Goal: Information Seeking & Learning: Learn about a topic

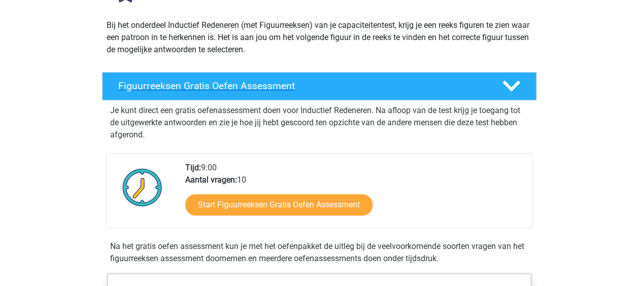
scroll to position [135, 0]
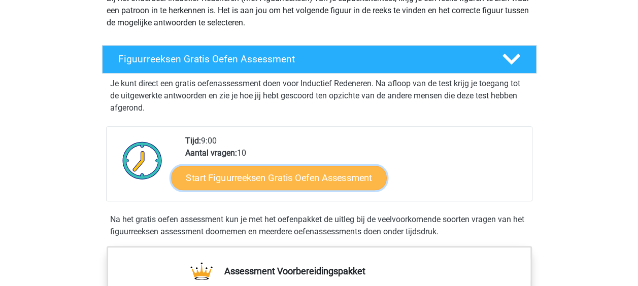
click at [308, 183] on link "Start Figuurreeksen Gratis Oefen Assessment" at bounding box center [278, 178] width 215 height 24
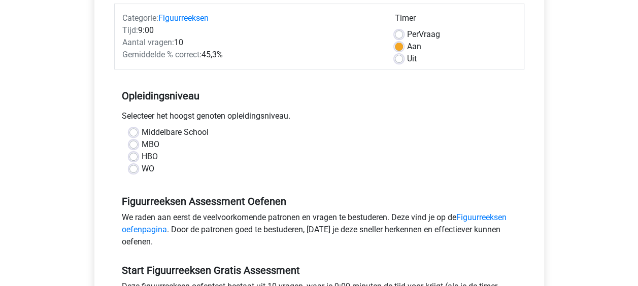
scroll to position [129, 0]
click at [142, 154] on label "HBO" at bounding box center [150, 156] width 16 height 12
click at [136, 154] on input "HBO" at bounding box center [134, 155] width 8 height 10
radio input "true"
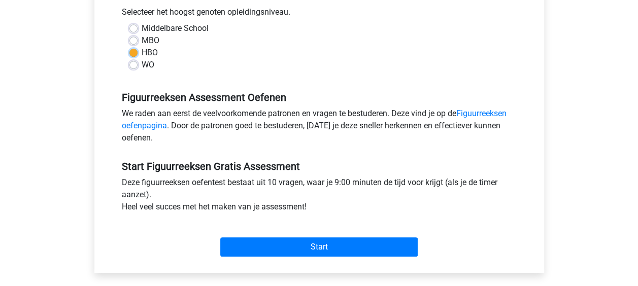
scroll to position [237, 0]
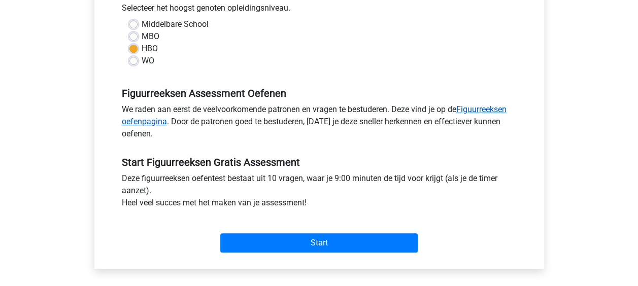
click at [140, 124] on link "Figuurreeksen oefenpagina" at bounding box center [314, 116] width 385 height 22
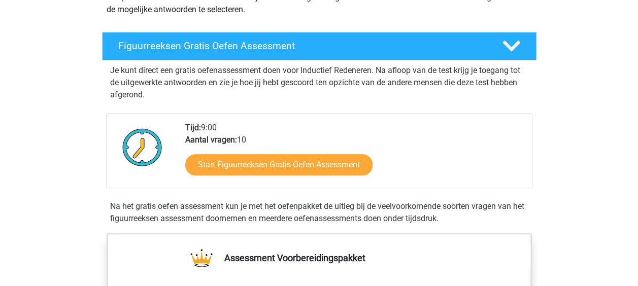
scroll to position [108, 0]
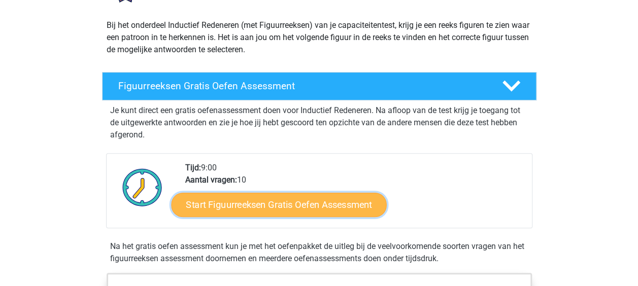
click at [265, 210] on link "Start Figuurreeksen Gratis Oefen Assessment" at bounding box center [278, 205] width 215 height 24
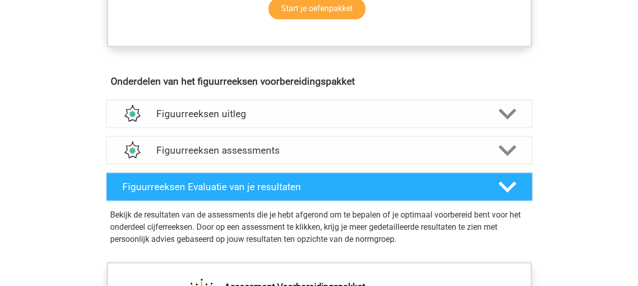
scroll to position [548, 0]
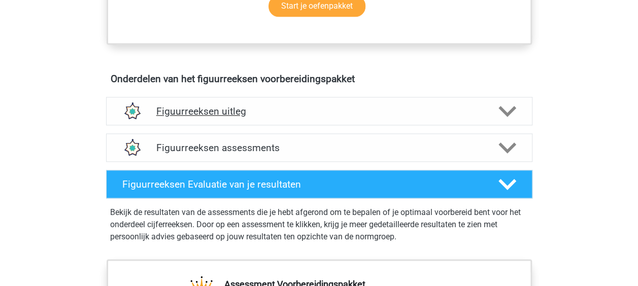
click at [491, 106] on div at bounding box center [507, 112] width 34 height 18
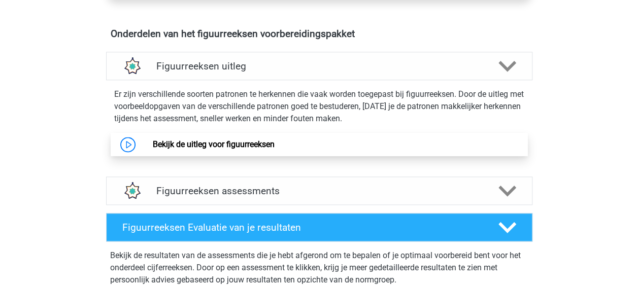
scroll to position [598, 0]
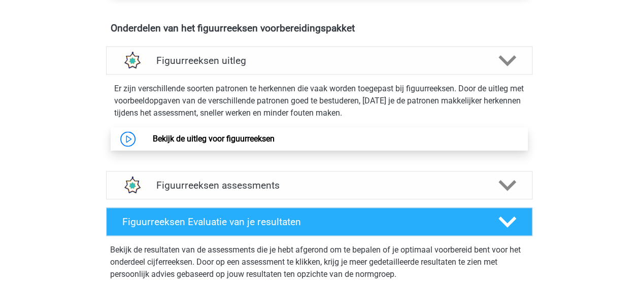
click at [247, 142] on link "Bekijk de uitleg voor figuurreeksen" at bounding box center [214, 139] width 122 height 10
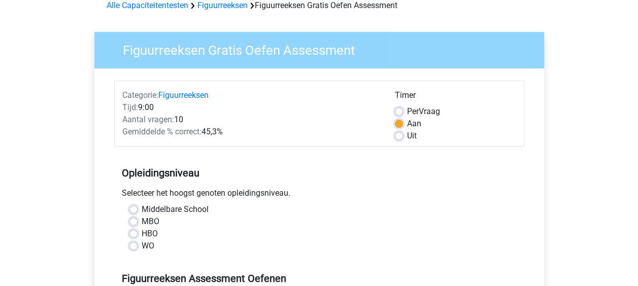
scroll to position [55, 0]
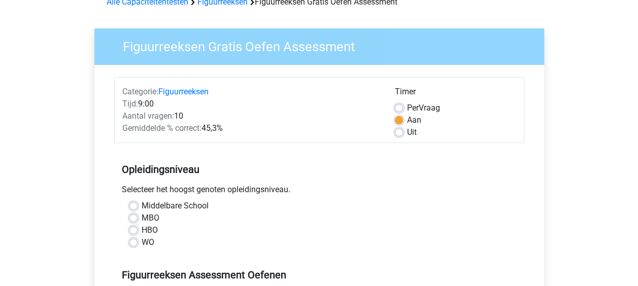
click at [407, 132] on label "Uit" at bounding box center [412, 132] width 10 height 12
click at [400, 132] on input "Uit" at bounding box center [399, 131] width 8 height 10
radio input "true"
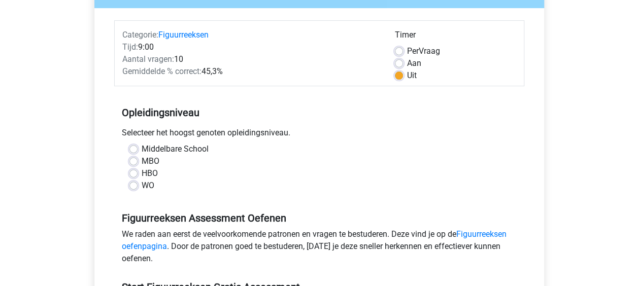
click at [142, 172] on label "HBO" at bounding box center [150, 174] width 16 height 12
click at [132, 172] on input "HBO" at bounding box center [134, 173] width 8 height 10
radio input "true"
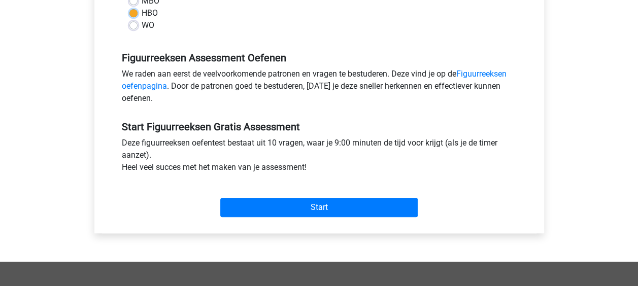
scroll to position [305, 0]
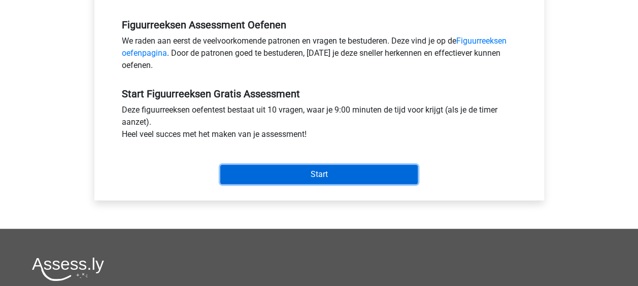
click at [310, 169] on input "Start" at bounding box center [319, 174] width 198 height 19
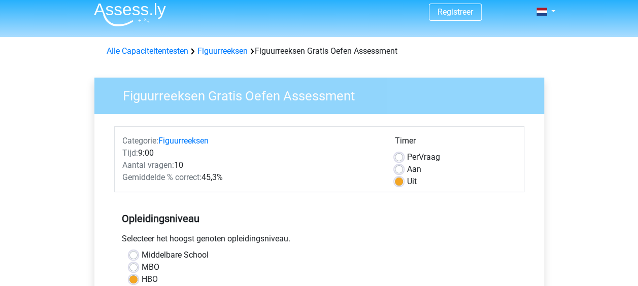
scroll to position [0, 0]
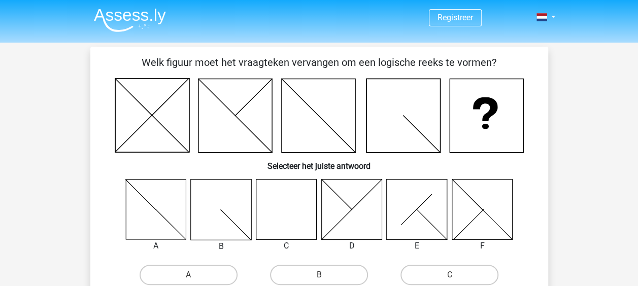
click at [289, 207] on icon at bounding box center [286, 209] width 60 height 60
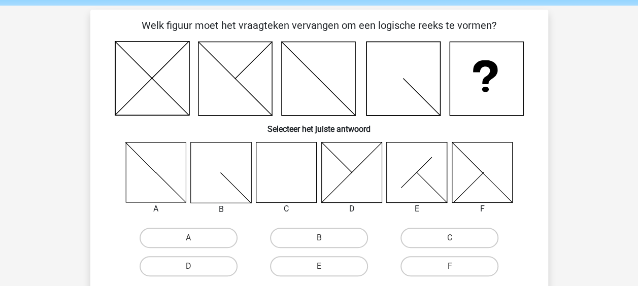
scroll to position [40, 0]
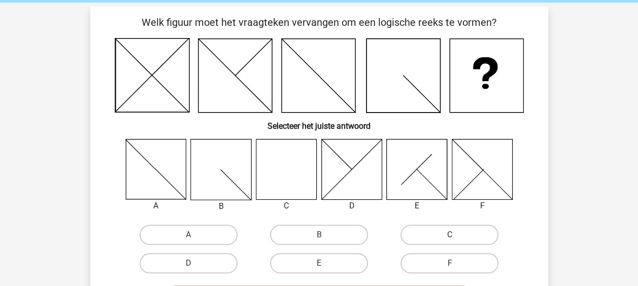
click at [438, 231] on label "C" at bounding box center [450, 235] width 98 height 20
click at [450, 235] on input "C" at bounding box center [453, 238] width 7 height 7
radio input "true"
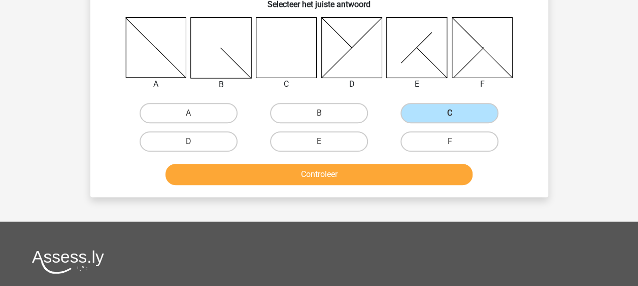
scroll to position [167, 0]
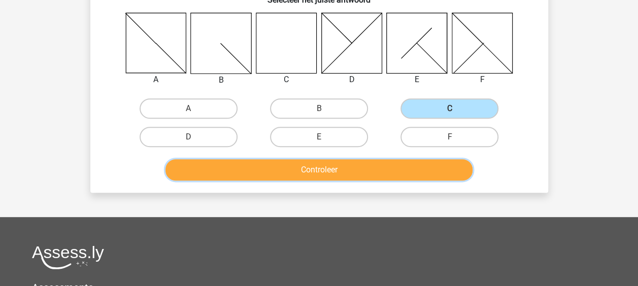
click at [320, 168] on button "Controleer" at bounding box center [319, 169] width 307 height 21
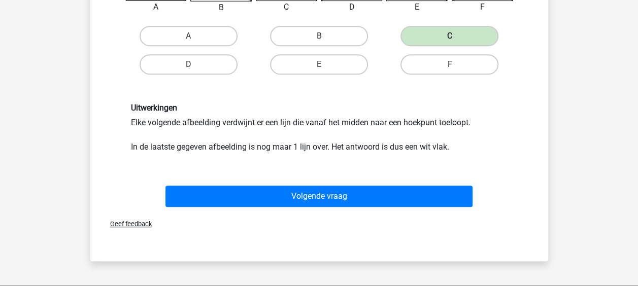
scroll to position [248, 0]
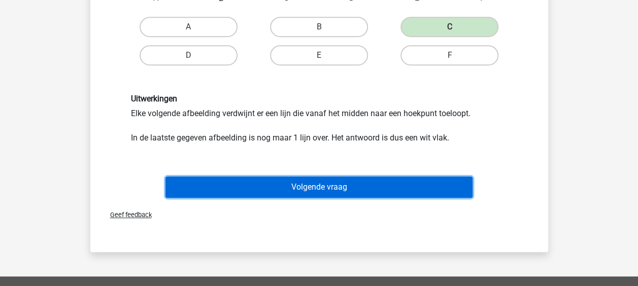
click at [312, 188] on button "Volgende vraag" at bounding box center [319, 187] width 307 height 21
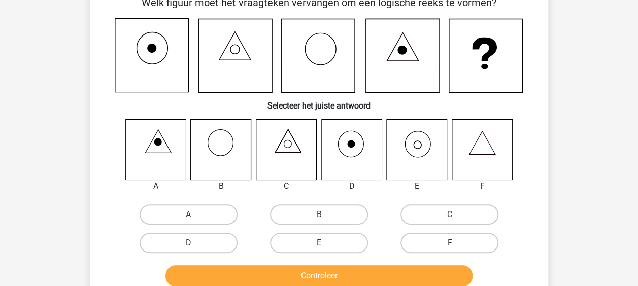
scroll to position [47, 0]
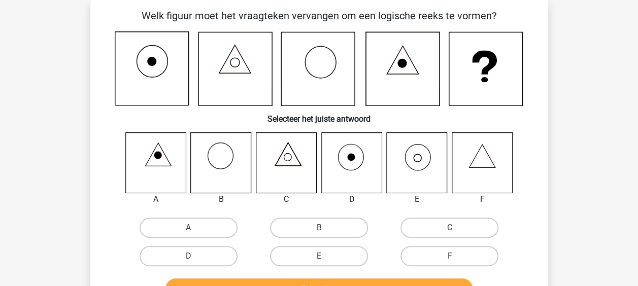
click at [322, 257] on input "E" at bounding box center [322, 260] width 7 height 7
radio input "true"
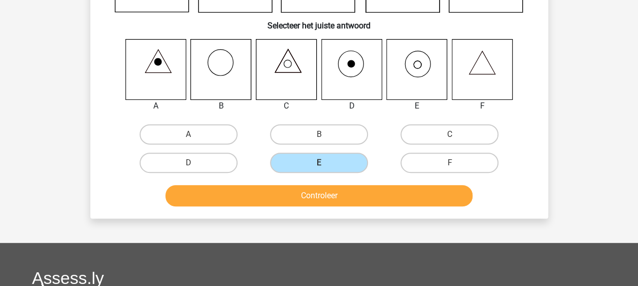
scroll to position [141, 0]
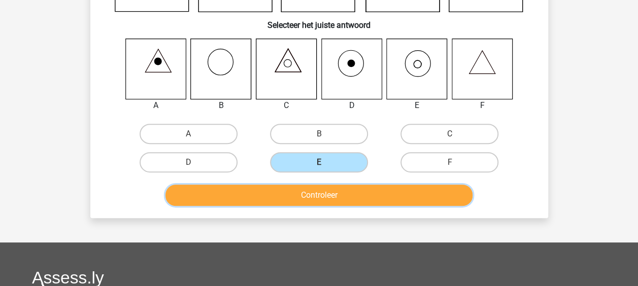
click at [351, 199] on button "Controleer" at bounding box center [319, 195] width 307 height 21
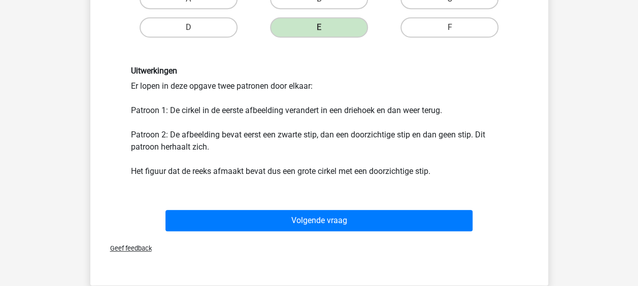
scroll to position [277, 0]
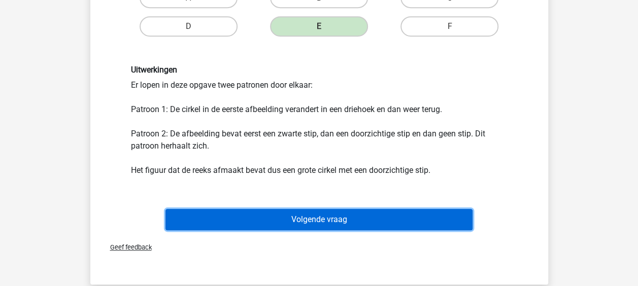
click at [354, 222] on button "Volgende vraag" at bounding box center [319, 219] width 307 height 21
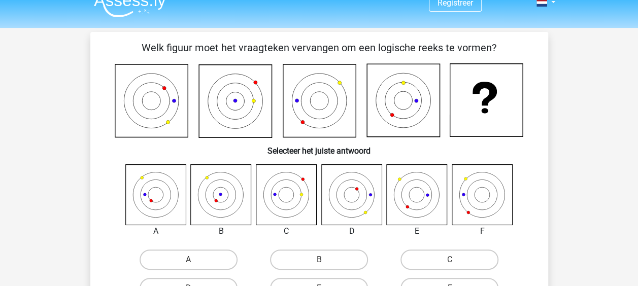
scroll to position [14, 0]
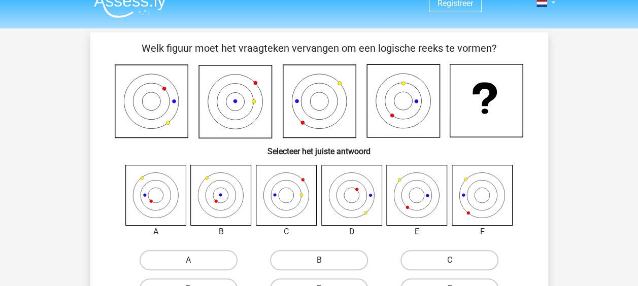
click at [349, 261] on label "B" at bounding box center [319, 260] width 98 height 20
click at [326, 261] on input "B" at bounding box center [322, 264] width 7 height 7
radio input "true"
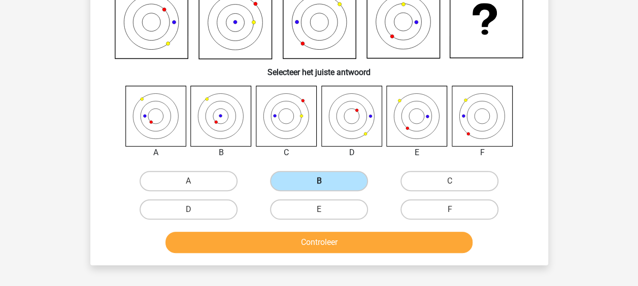
scroll to position [98, 0]
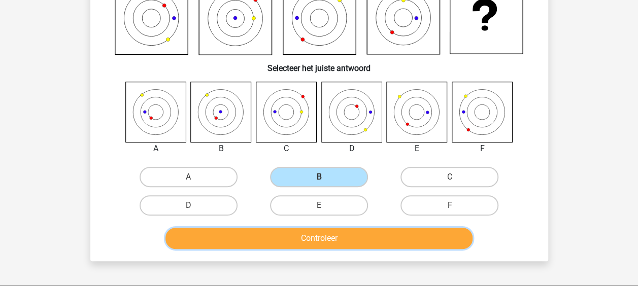
click at [340, 238] on button "Controleer" at bounding box center [319, 238] width 307 height 21
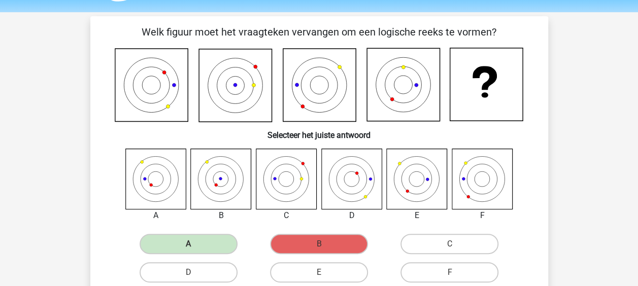
scroll to position [0, 0]
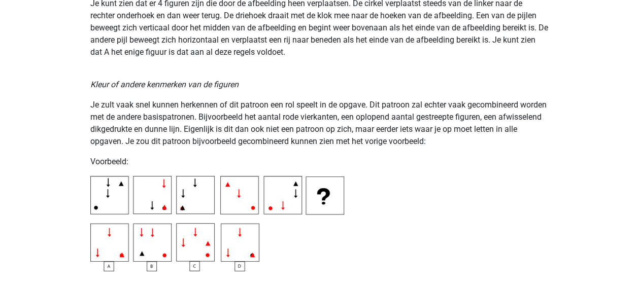
scroll to position [1746, 0]
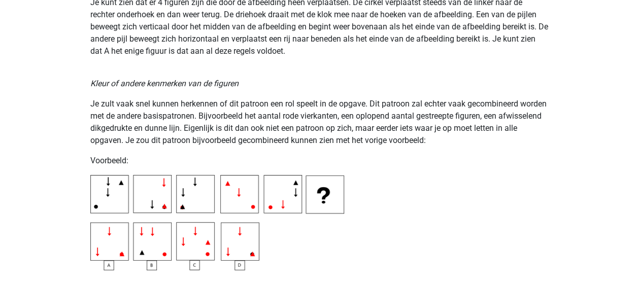
click at [293, 234] on img at bounding box center [217, 222] width 254 height 95
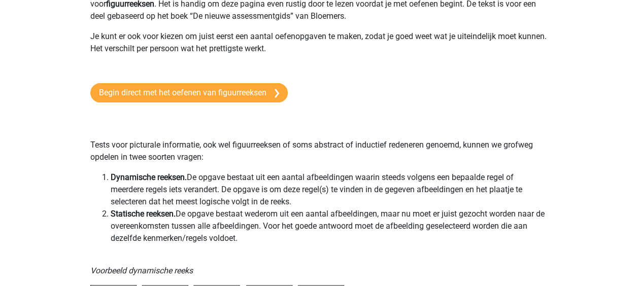
scroll to position [0, 0]
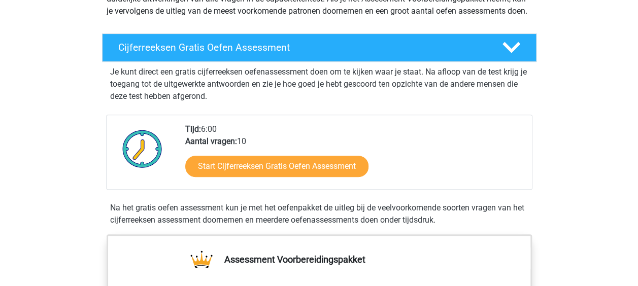
scroll to position [149, 0]
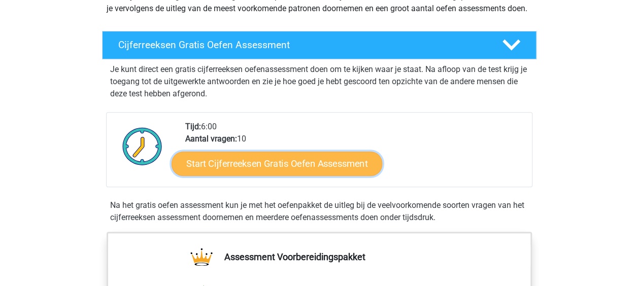
click at [306, 176] on link "Start Cijferreeksen Gratis Oefen Assessment" at bounding box center [277, 163] width 211 height 24
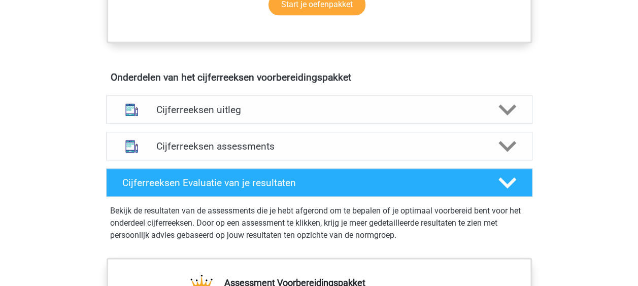
scroll to position [550, 0]
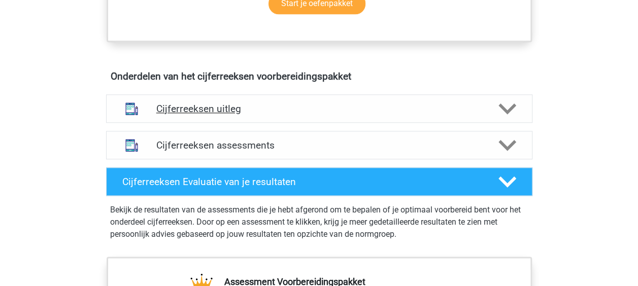
click at [223, 123] on div "Cijferreeksen uitleg" at bounding box center [319, 108] width 427 height 28
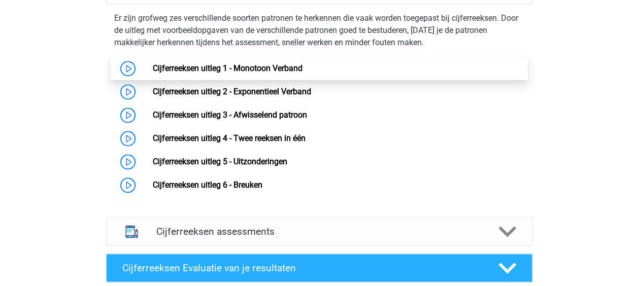
scroll to position [668, 0]
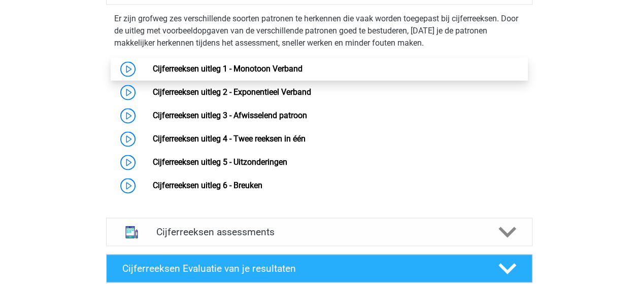
click at [257, 74] on link "Cijferreeksen uitleg 1 - Monotoon Verband" at bounding box center [228, 69] width 150 height 10
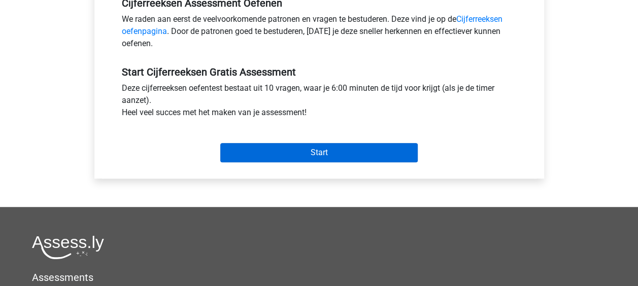
scroll to position [328, 0]
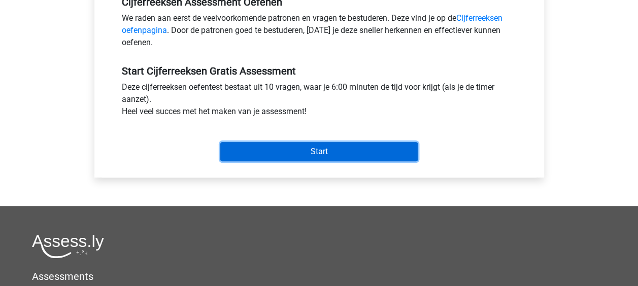
click at [321, 143] on input "Start" at bounding box center [319, 151] width 198 height 19
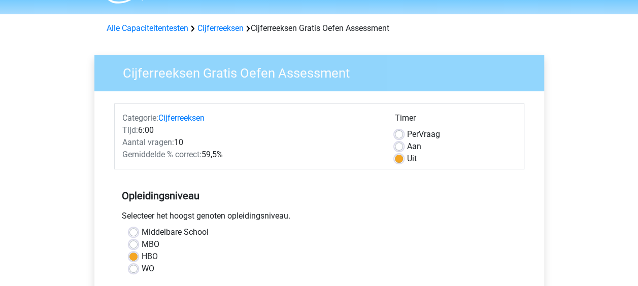
scroll to position [0, 0]
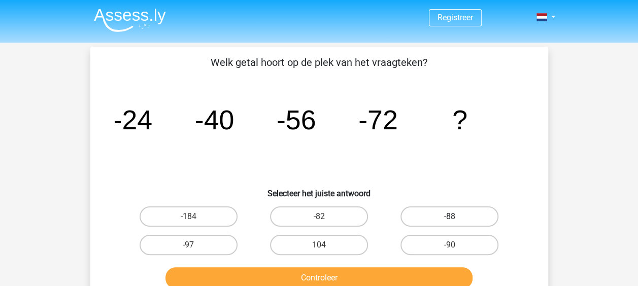
click at [448, 220] on label "-88" at bounding box center [450, 217] width 98 height 20
click at [450, 220] on input "-88" at bounding box center [453, 220] width 7 height 7
radio input "true"
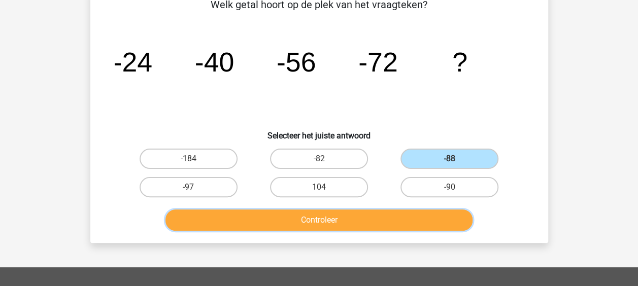
click at [343, 222] on button "Controleer" at bounding box center [319, 220] width 307 height 21
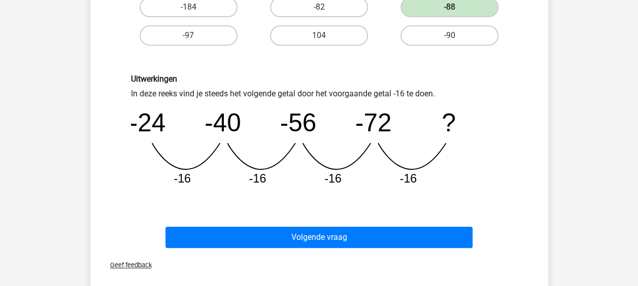
scroll to position [210, 0]
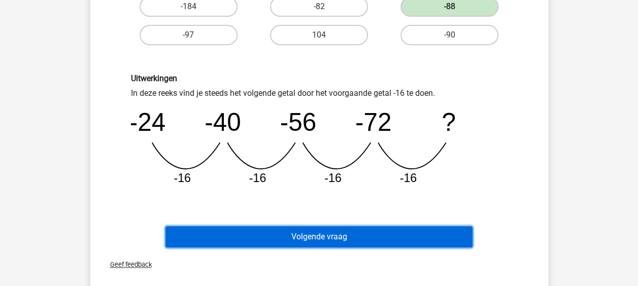
click at [316, 232] on button "Volgende vraag" at bounding box center [319, 237] width 307 height 21
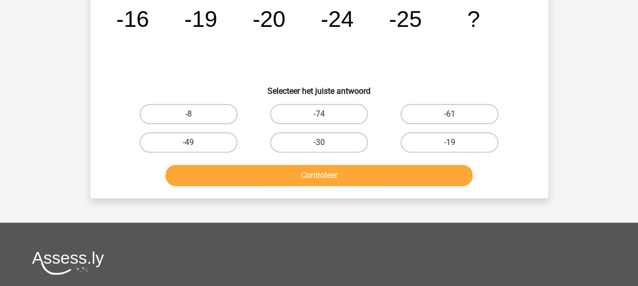
scroll to position [47, 0]
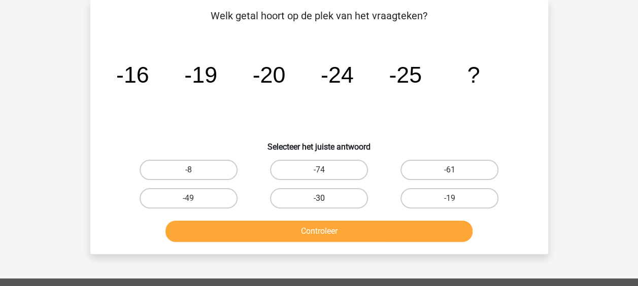
click at [327, 196] on label "-30" at bounding box center [319, 198] width 98 height 20
click at [326, 199] on input "-30" at bounding box center [322, 202] width 7 height 7
radio input "true"
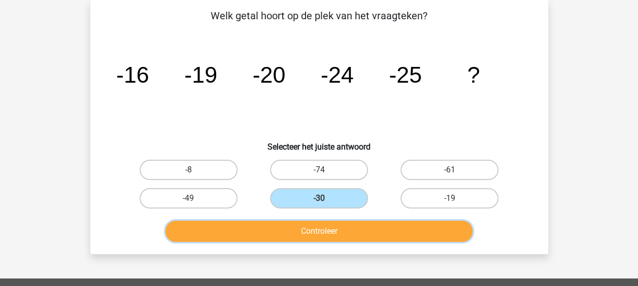
click at [329, 228] on button "Controleer" at bounding box center [319, 231] width 307 height 21
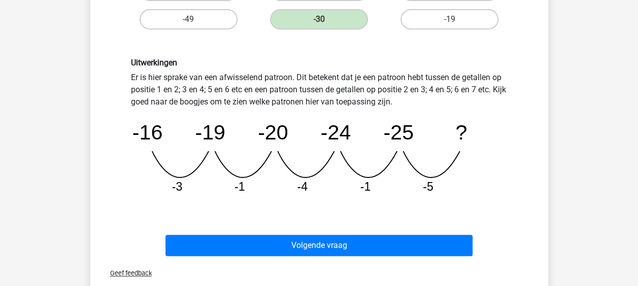
scroll to position [253, 0]
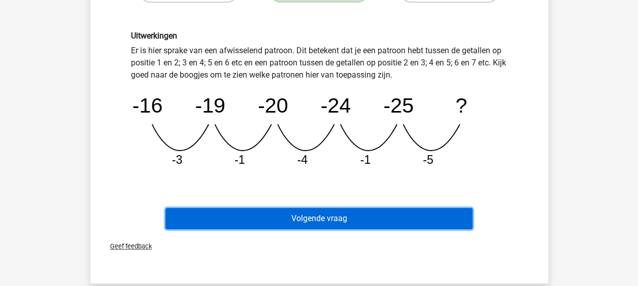
click at [353, 219] on button "Volgende vraag" at bounding box center [319, 218] width 307 height 21
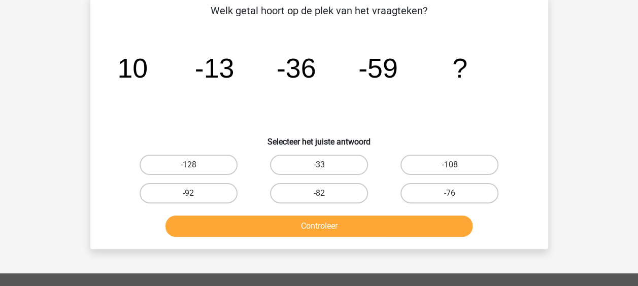
scroll to position [51, 0]
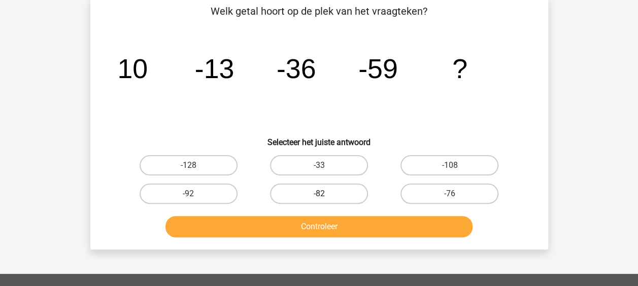
click at [326, 195] on label "-82" at bounding box center [319, 194] width 98 height 20
click at [326, 195] on input "-82" at bounding box center [322, 197] width 7 height 7
radio input "true"
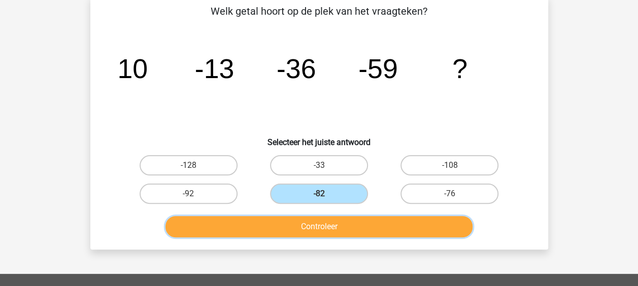
click at [323, 229] on button "Controleer" at bounding box center [319, 226] width 307 height 21
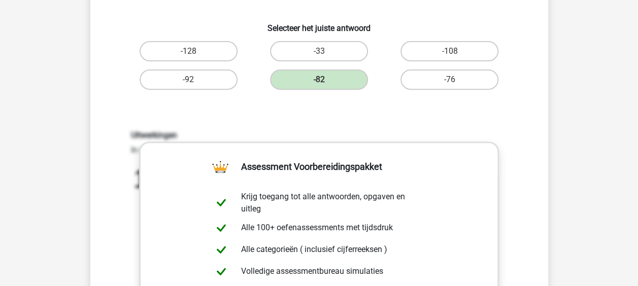
scroll to position [0, 0]
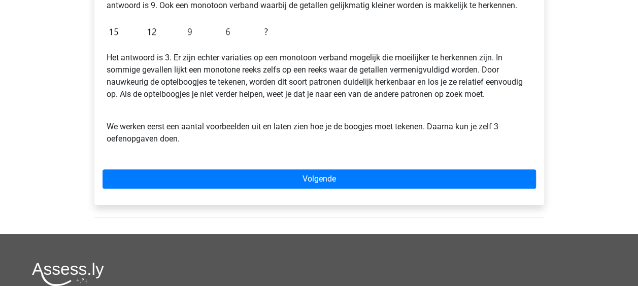
scroll to position [295, 0]
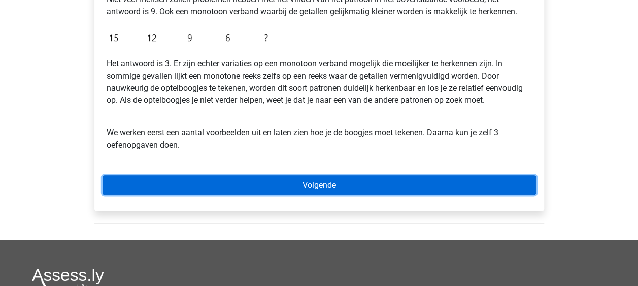
click at [299, 184] on link "Volgende" at bounding box center [320, 185] width 434 height 19
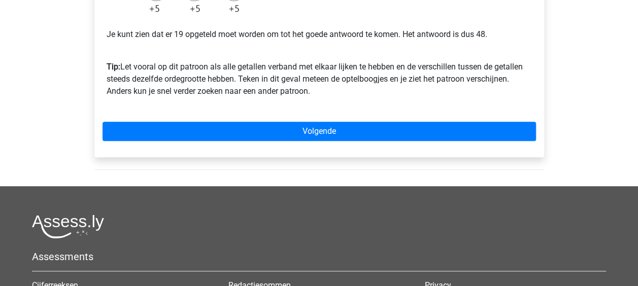
scroll to position [332, 0]
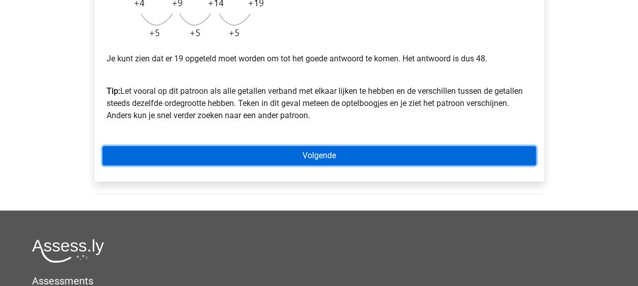
click at [305, 150] on link "Volgende" at bounding box center [320, 155] width 434 height 19
